Goal: Task Accomplishment & Management: Complete application form

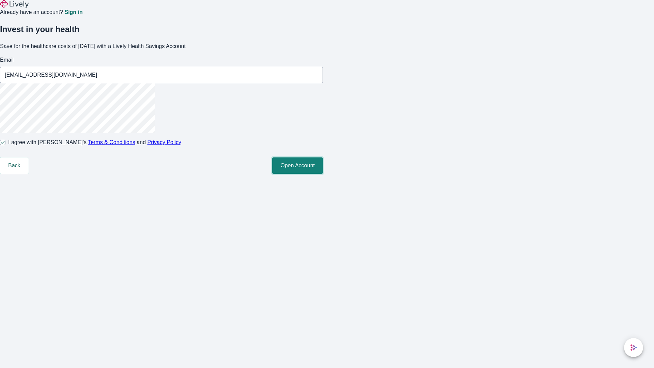
click at [323, 174] on button "Open Account" at bounding box center [297, 165] width 51 height 16
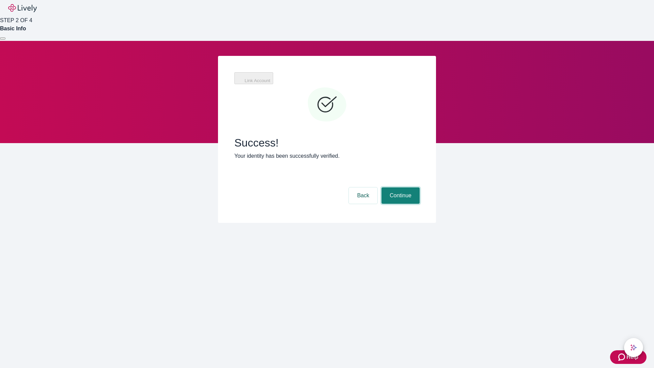
click at [400, 187] on button "Continue" at bounding box center [401, 195] width 38 height 16
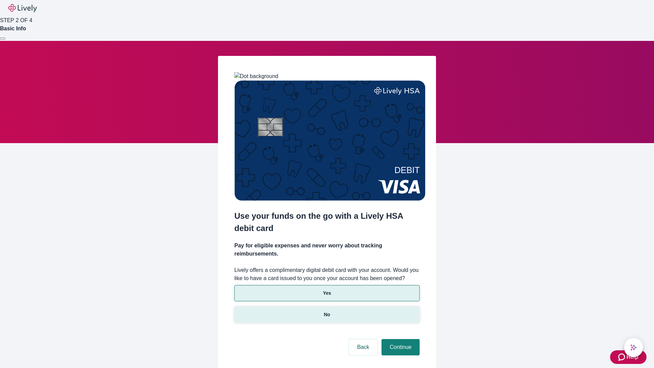
click at [327, 311] on p "No" at bounding box center [327, 314] width 6 height 7
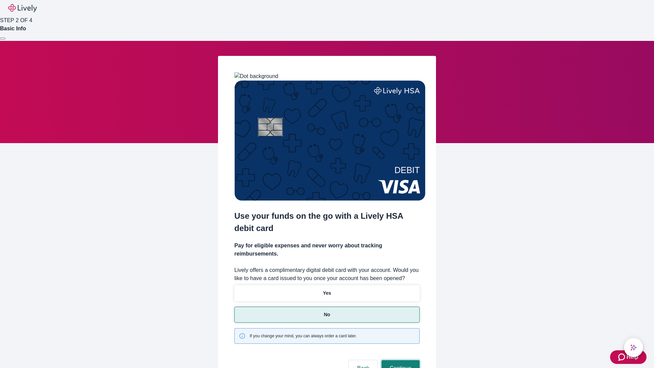
click at [400, 360] on button "Continue" at bounding box center [401, 368] width 38 height 16
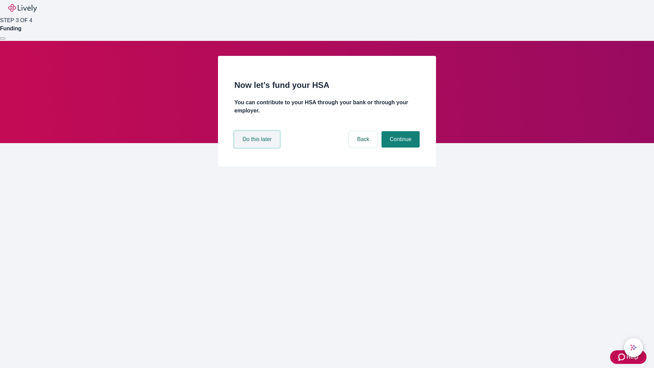
click at [258, 148] on button "Do this later" at bounding box center [256, 139] width 45 height 16
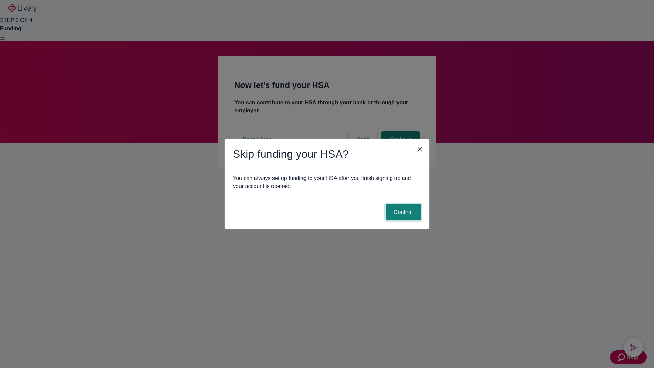
click at [402, 212] on button "Confirm" at bounding box center [403, 212] width 35 height 16
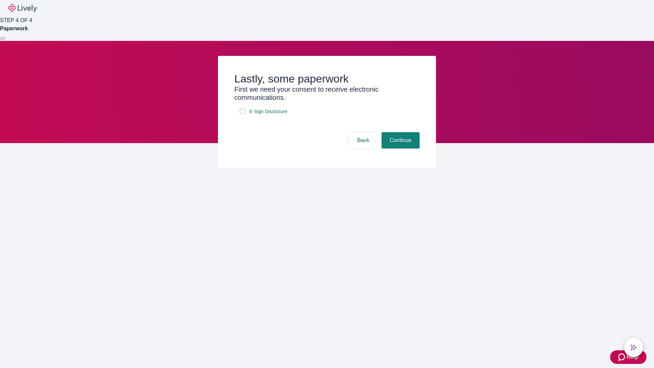
click at [243, 114] on input "E-Sign Disclosure" at bounding box center [242, 111] width 5 height 5
checkbox input "true"
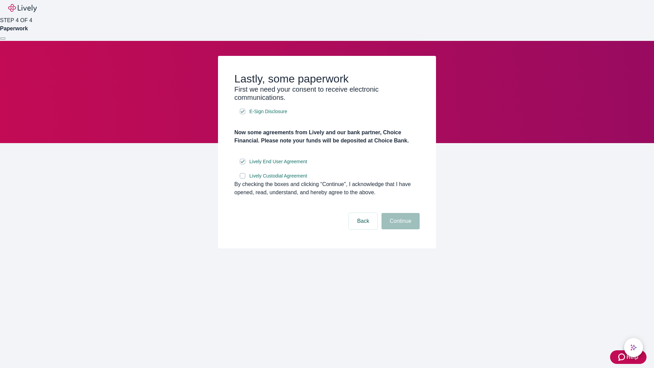
click at [243, 179] on input "Lively Custodial Agreement" at bounding box center [242, 175] width 5 height 5
checkbox input "true"
click at [400, 229] on button "Continue" at bounding box center [401, 221] width 38 height 16
